Goal: Check status: Check status

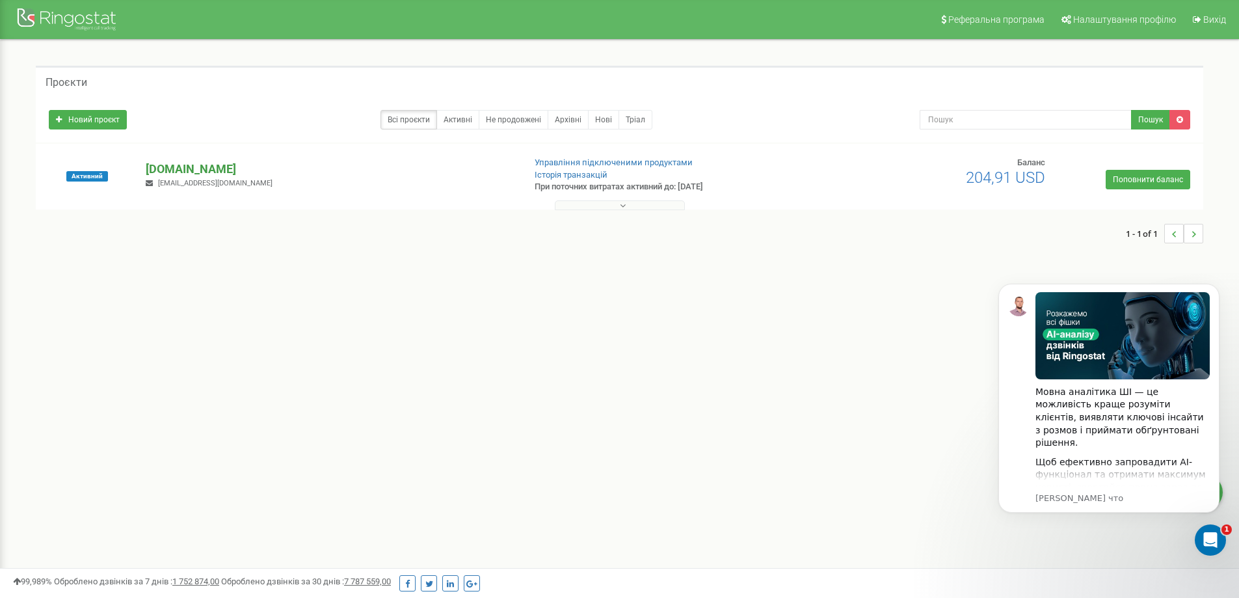
click at [182, 165] on p "[DOMAIN_NAME]" at bounding box center [330, 169] width 368 height 17
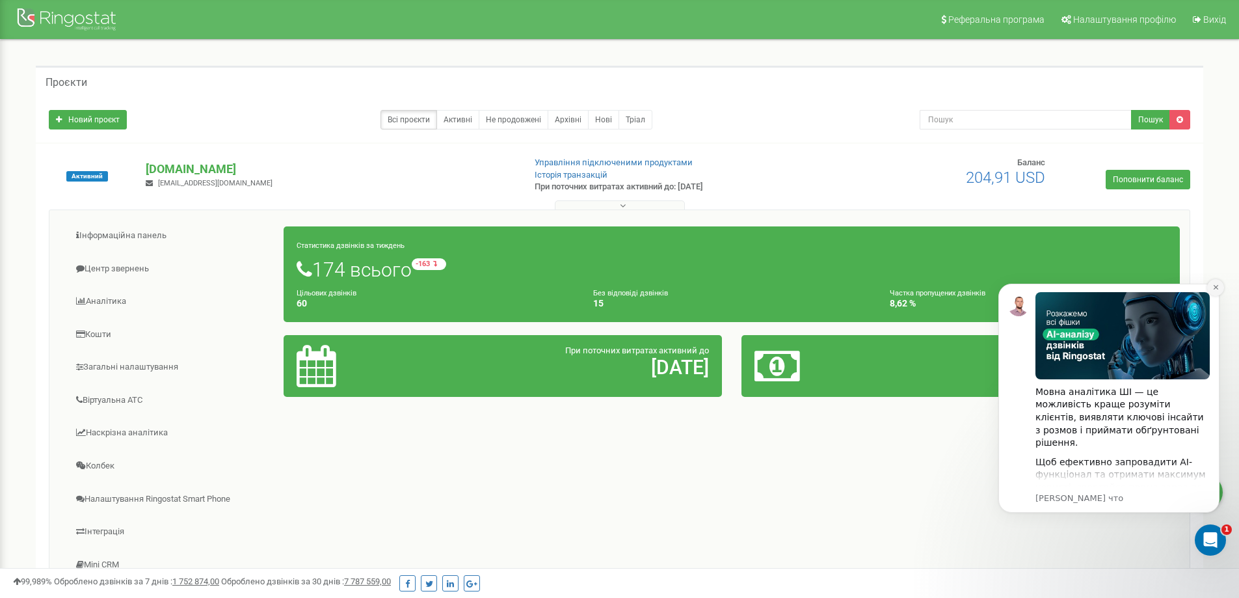
click at [1215, 285] on icon "Dismiss notification" at bounding box center [1216, 287] width 7 height 7
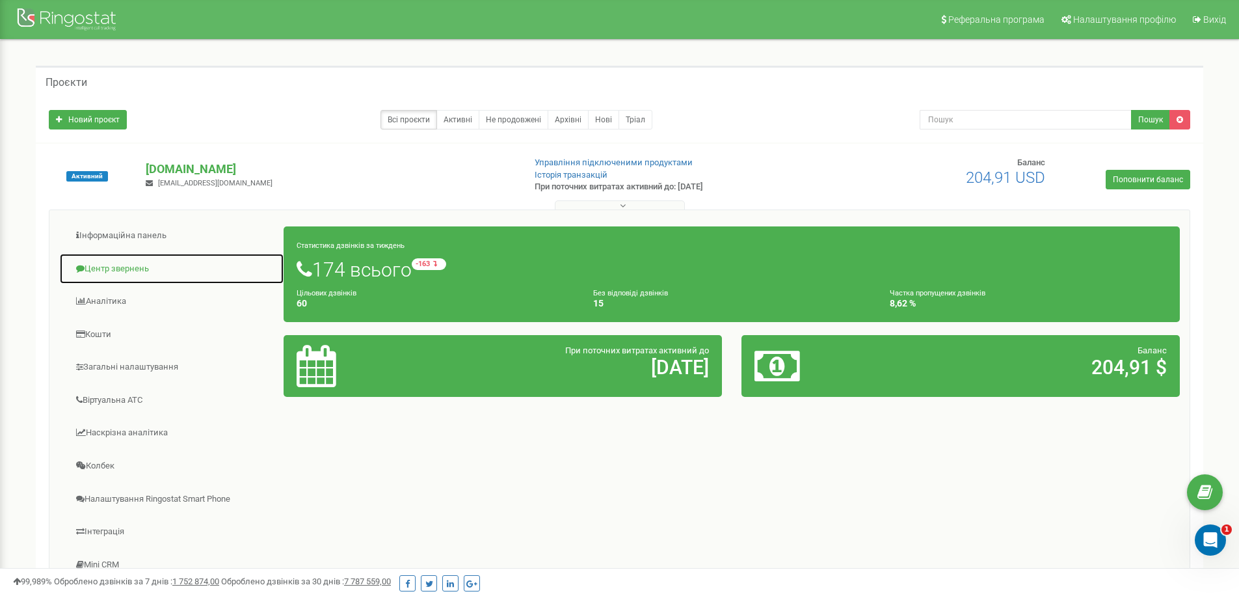
click at [123, 267] on link "Центр звернень" at bounding box center [171, 269] width 225 height 32
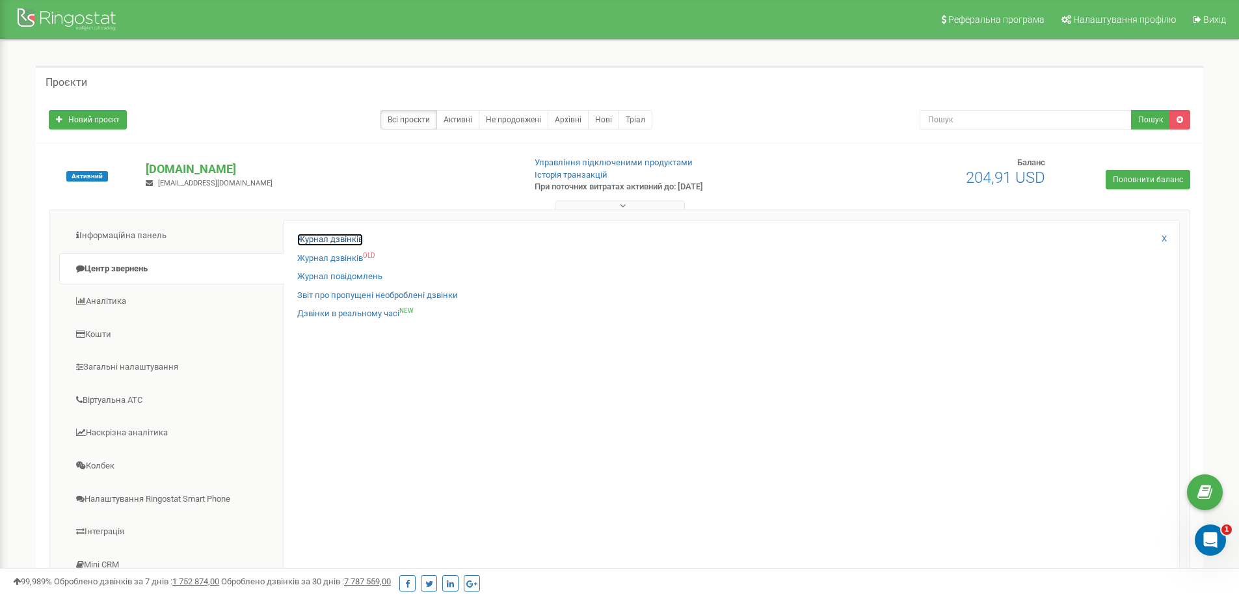
click at [334, 236] on link "Журнал дзвінків" at bounding box center [330, 240] width 66 height 12
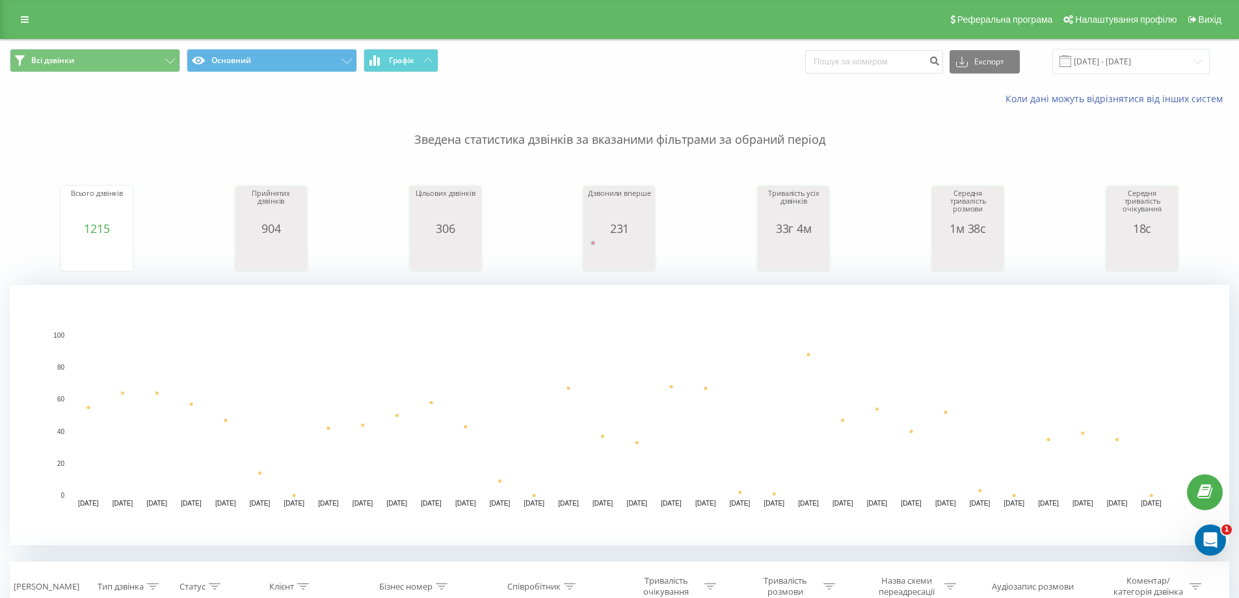
click at [630, 222] on div "231" at bounding box center [619, 228] width 65 height 13
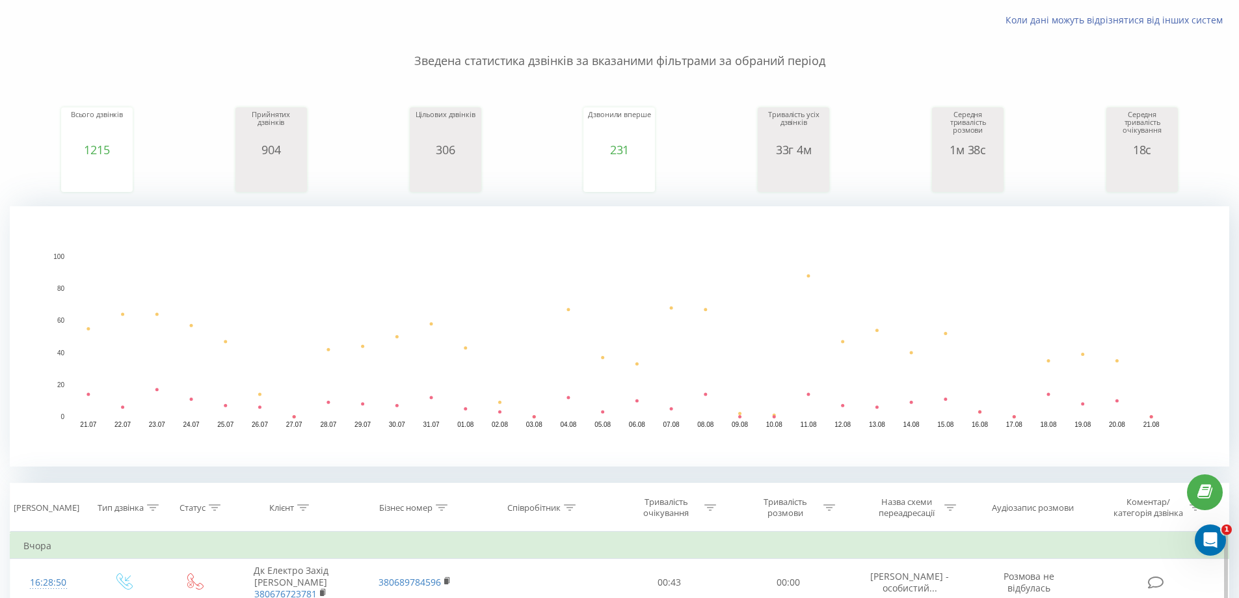
scroll to position [65, 0]
